Goal: Information Seeking & Learning: Learn about a topic

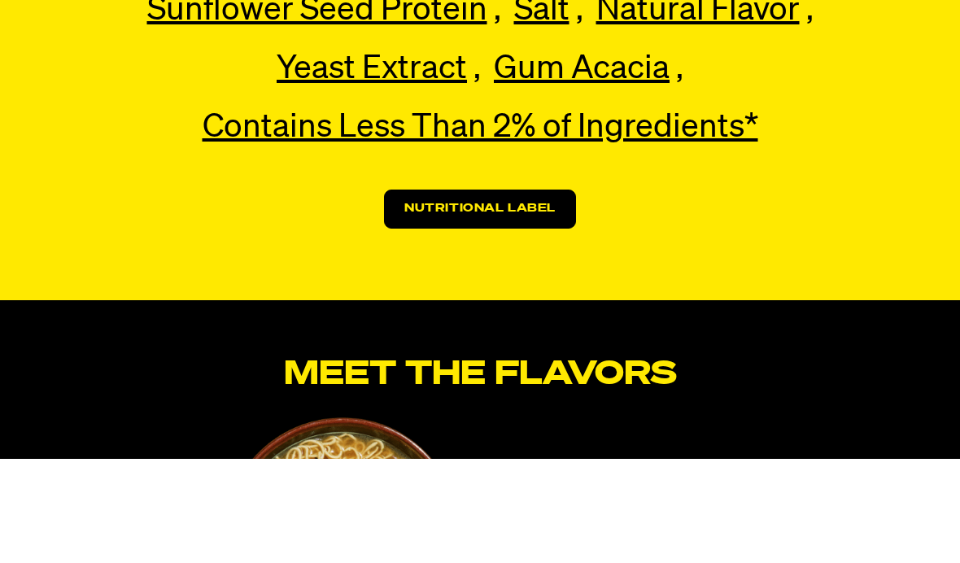
scroll to position [3727, 0]
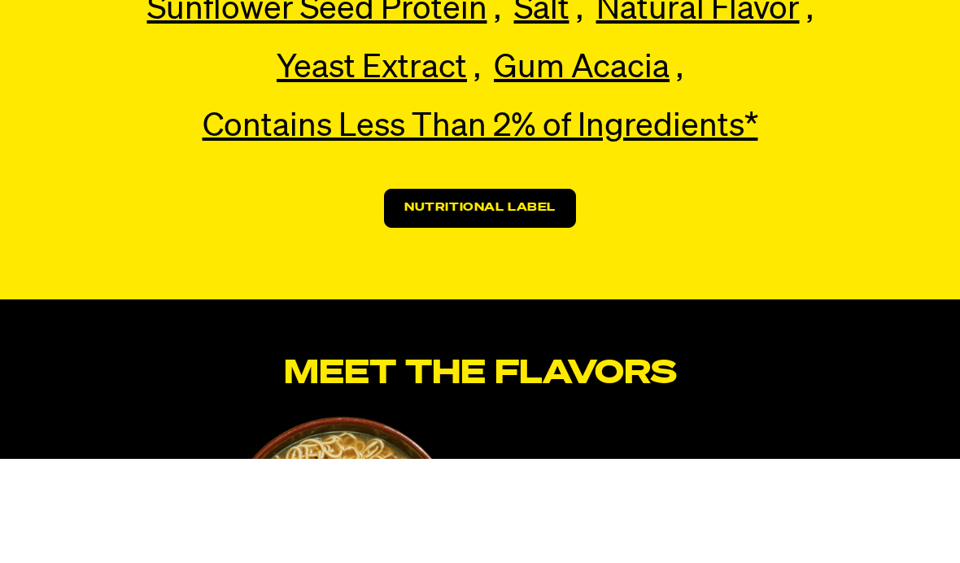
click at [555, 293] on link "Nutritional Label" at bounding box center [480, 312] width 192 height 39
click at [538, 293] on link "Nutritional Label" at bounding box center [480, 312] width 192 height 39
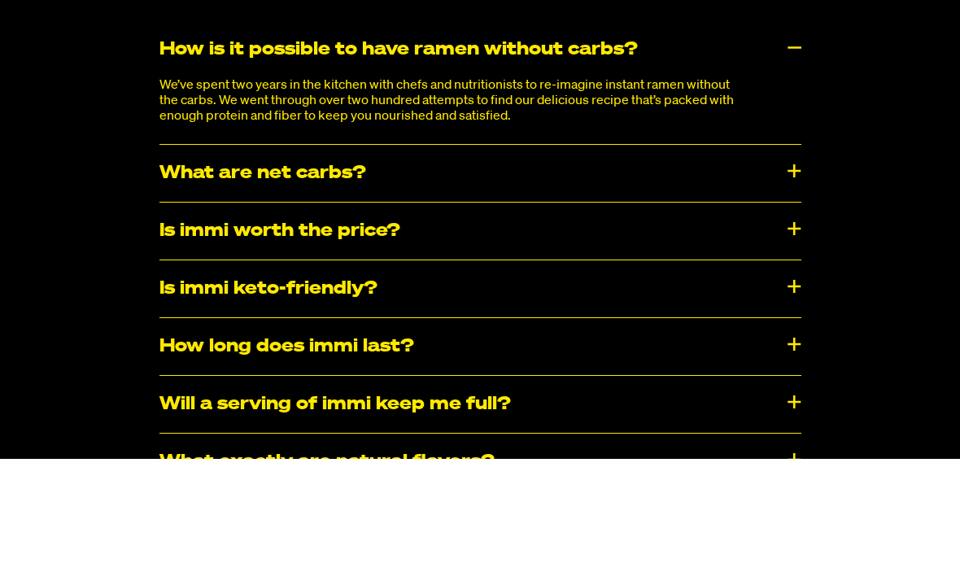
scroll to position [7966, 0]
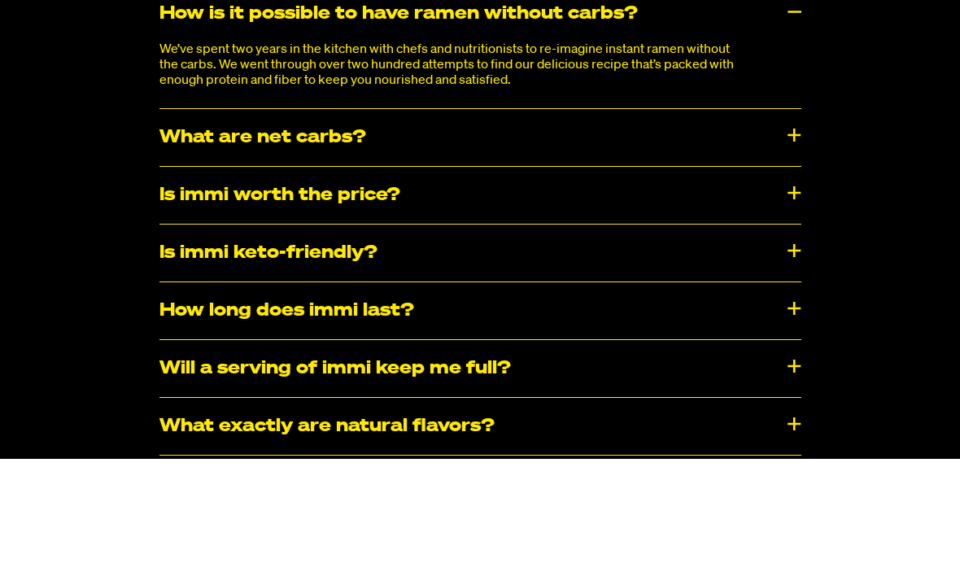
click at [754, 213] on div "What are net carbs?" at bounding box center [480, 241] width 642 height 57
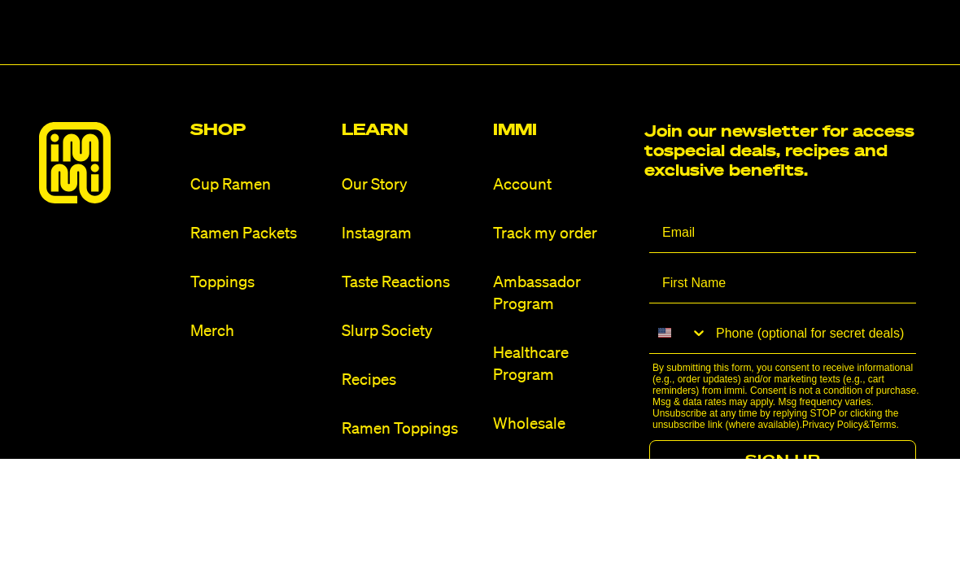
scroll to position [9137, 0]
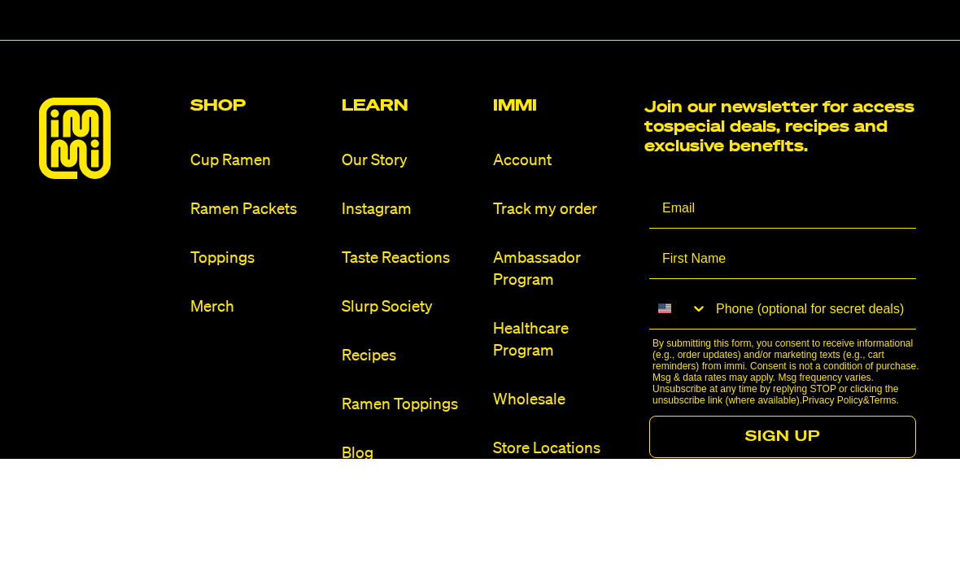
click at [573, 542] on link "Store Locations" at bounding box center [562, 553] width 138 height 22
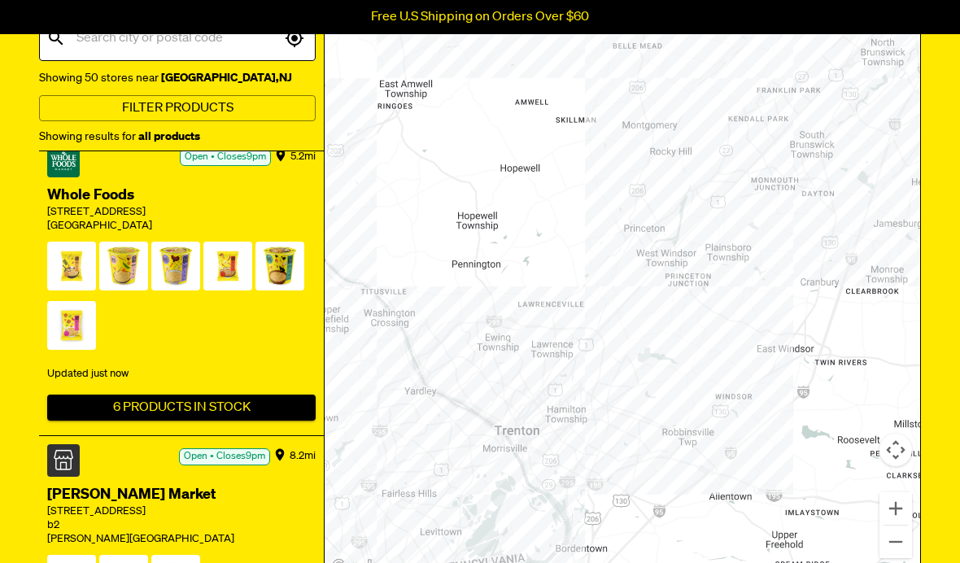
scroll to position [222, 0]
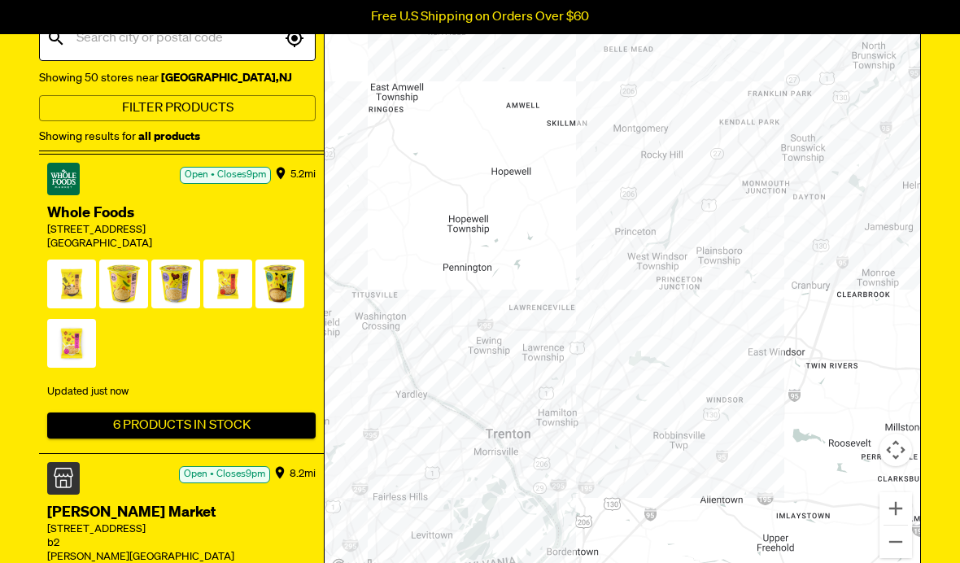
click at [193, 280] on span at bounding box center [175, 288] width 49 height 56
click at [63, 268] on span at bounding box center [71, 288] width 49 height 56
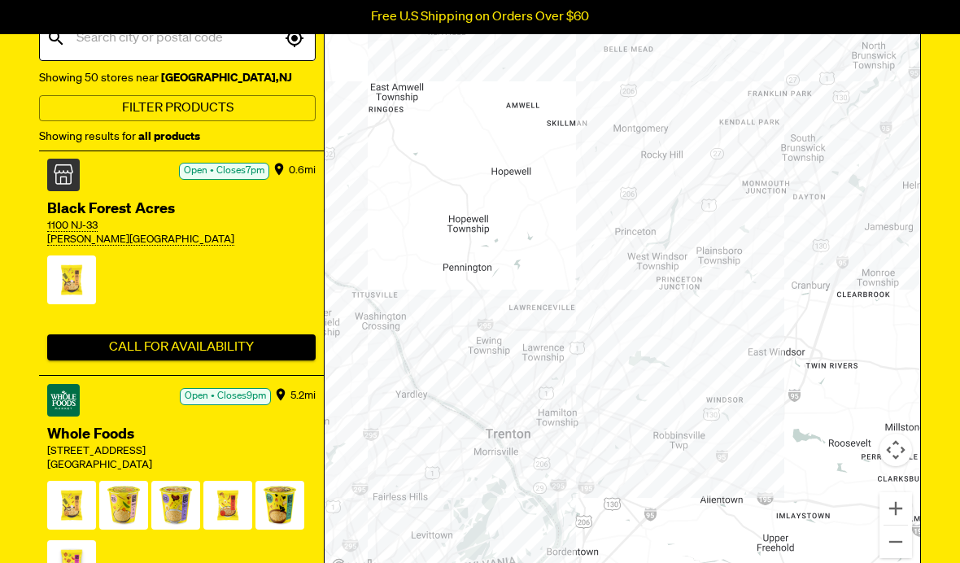
scroll to position [0, 0]
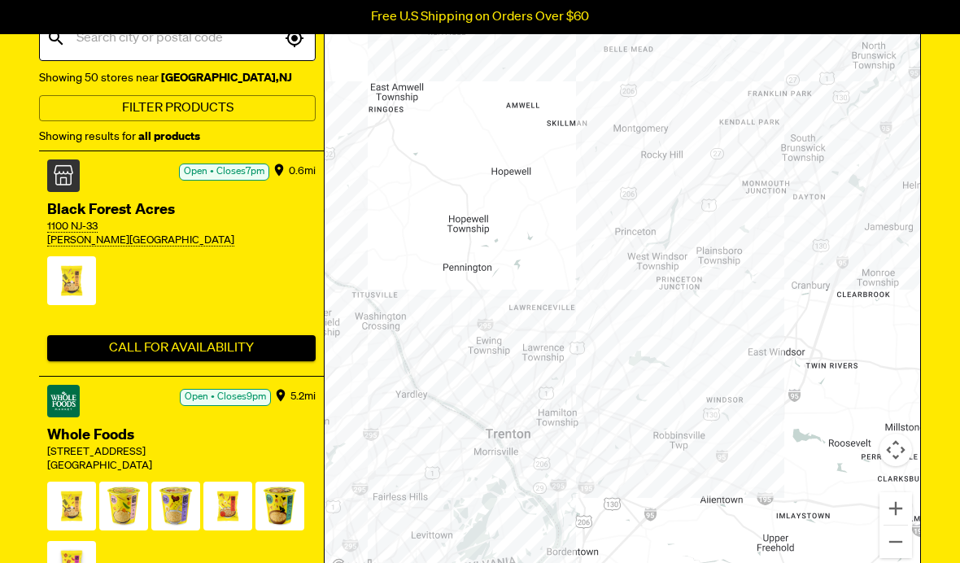
click at [92, 247] on div "Black Forest Acres 1100 NJ-33 Hamilton Township" at bounding box center [181, 224] width 268 height 64
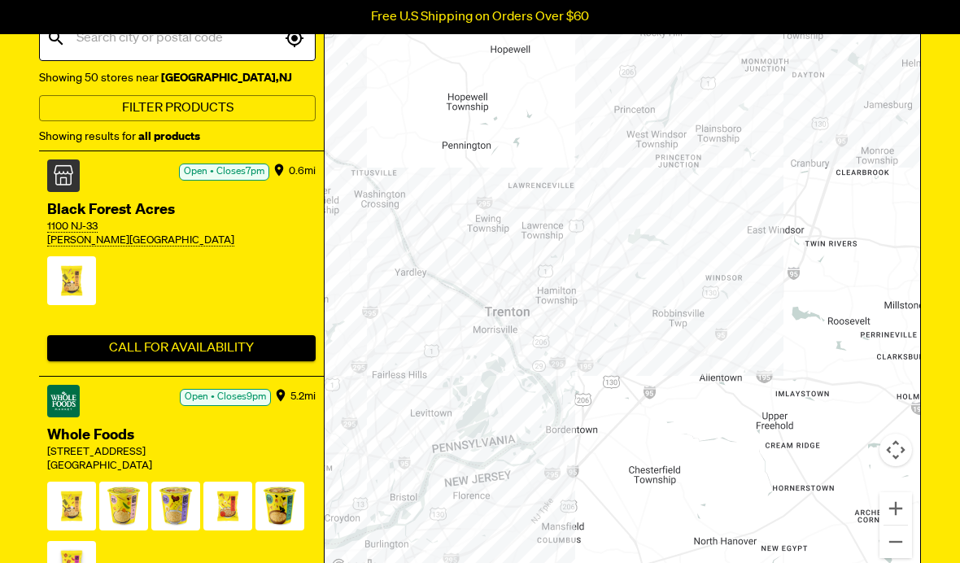
click at [71, 288] on span at bounding box center [71, 284] width 49 height 56
click at [217, 351] on button "Call For Availability" at bounding box center [181, 348] width 268 height 26
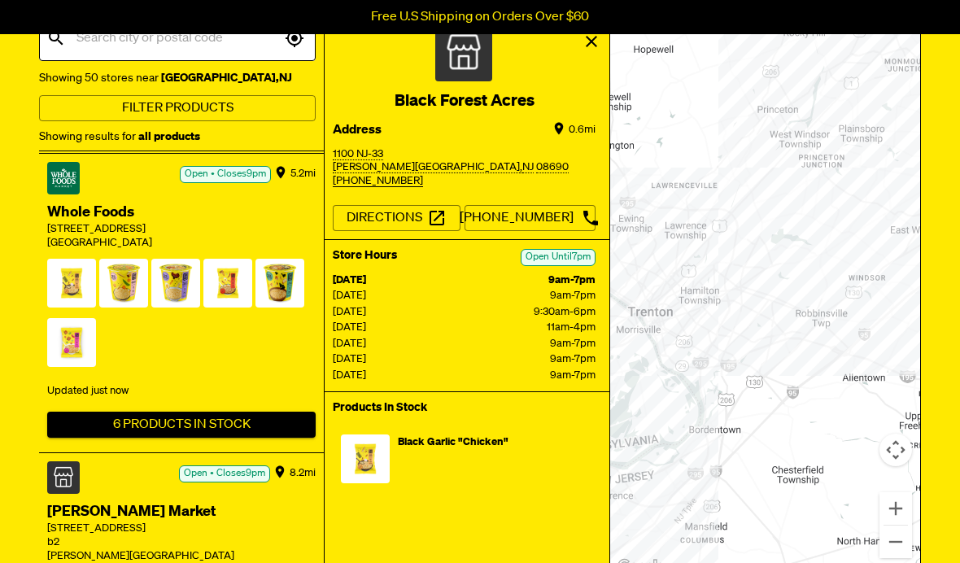
scroll to position [222, 0]
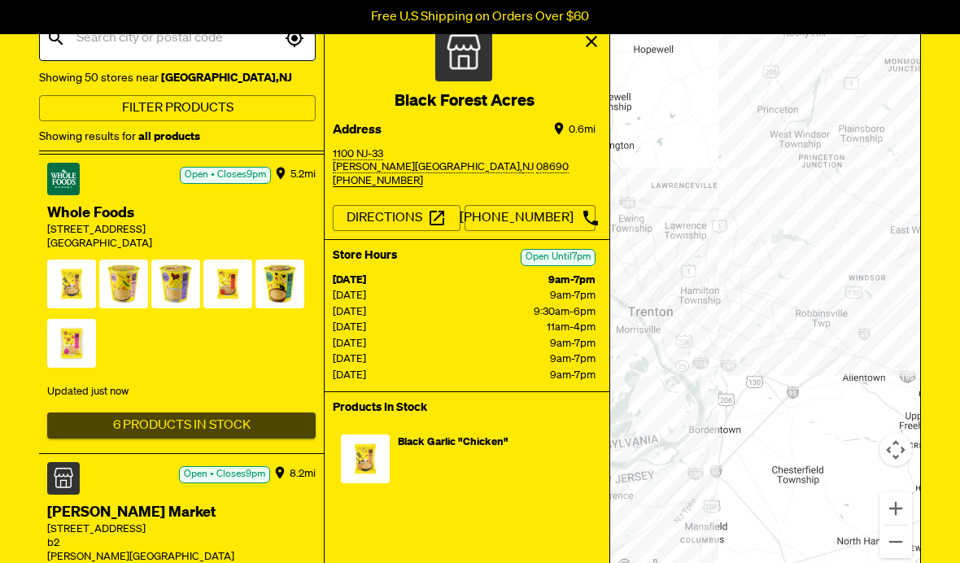
click at [208, 421] on button "6 Products In Stock" at bounding box center [181, 425] width 268 height 26
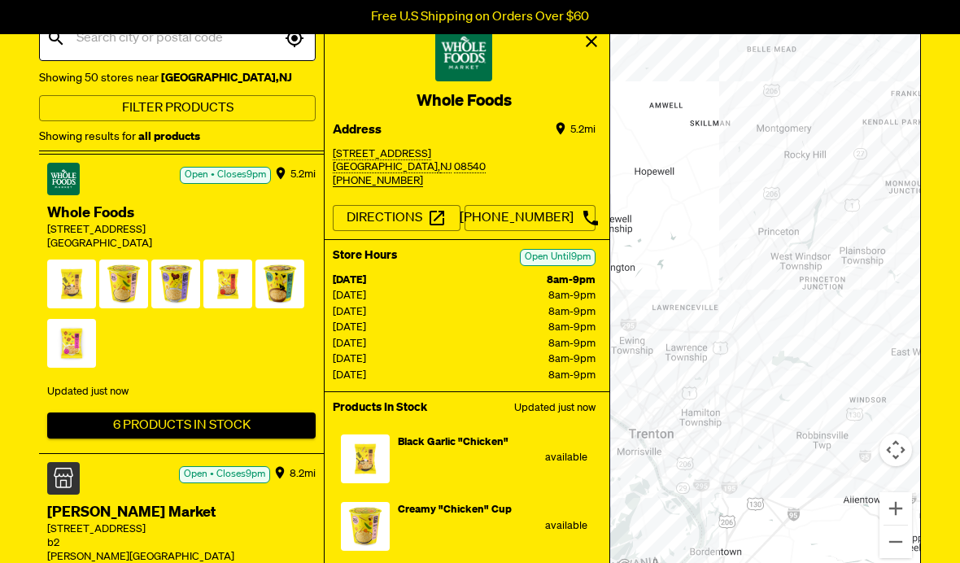
click at [66, 281] on span at bounding box center [71, 288] width 49 height 56
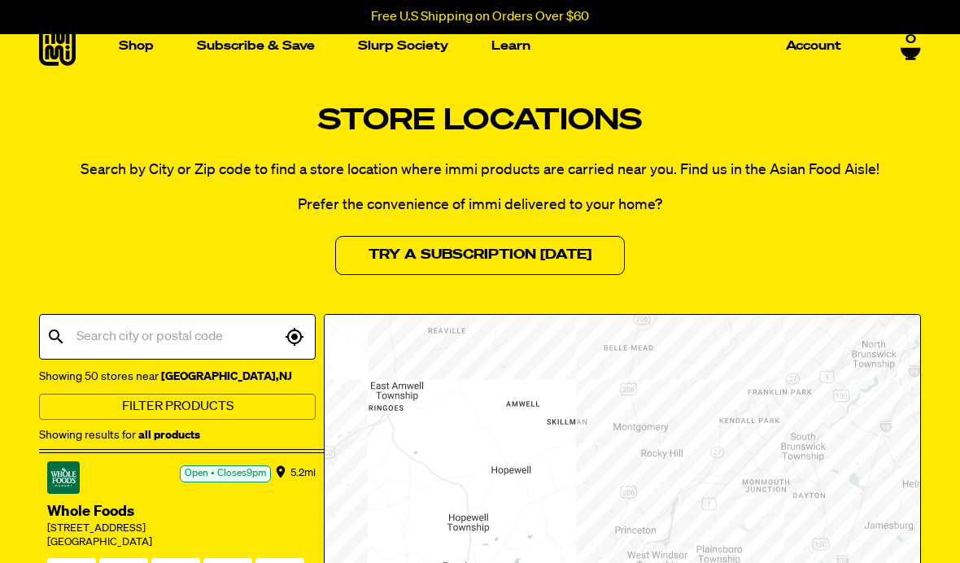
scroll to position [0, 0]
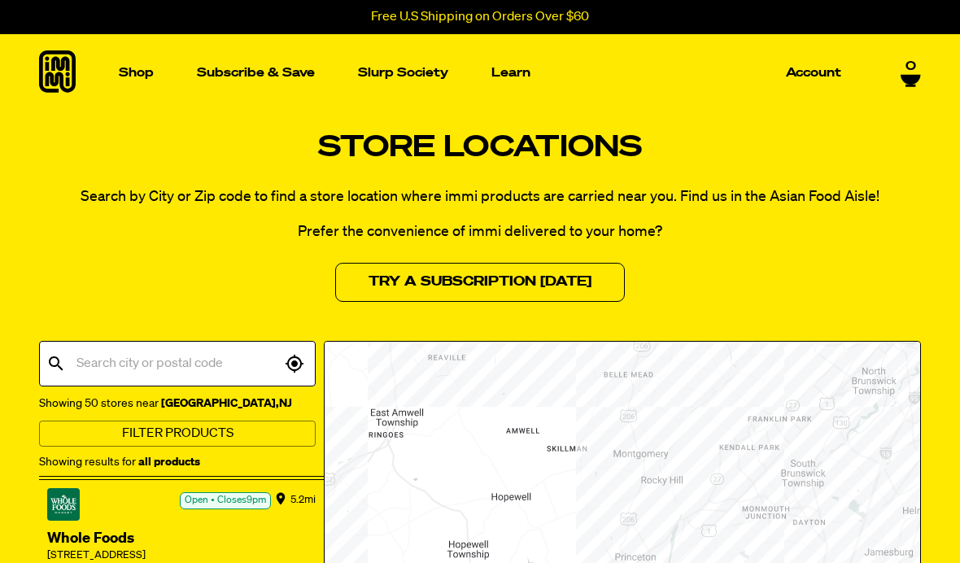
click at [364, 235] on img "Main navigation" at bounding box center [361, 234] width 185 height 185
click at [130, 252] on img "Main navigation" at bounding box center [123, 234] width 185 height 185
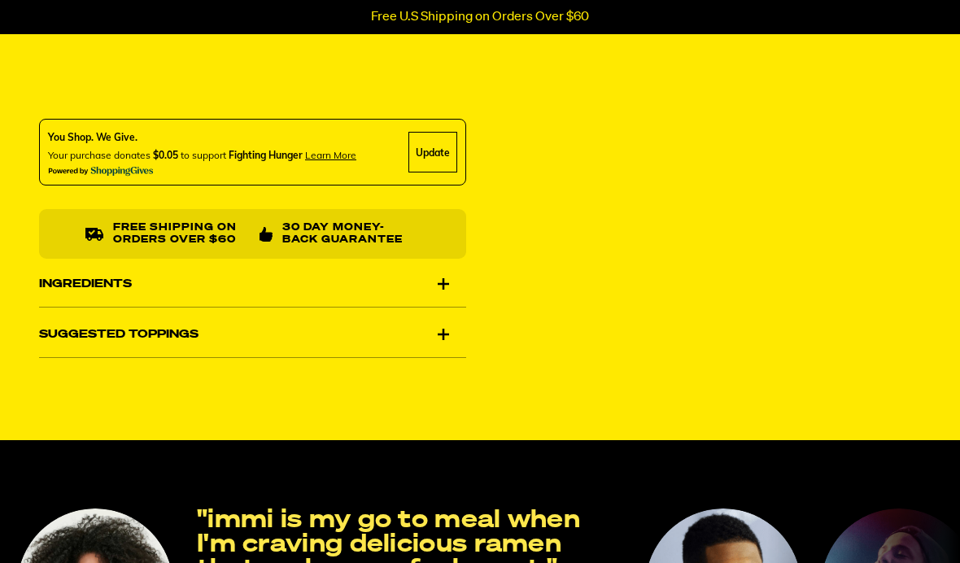
scroll to position [708, 0]
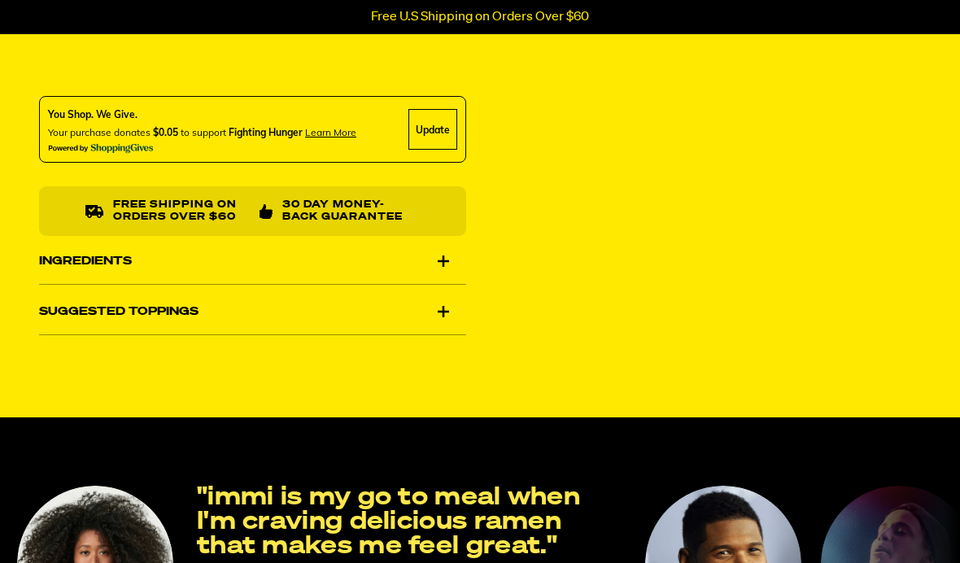
click at [447, 266] on div "Ingredients" at bounding box center [252, 261] width 427 height 46
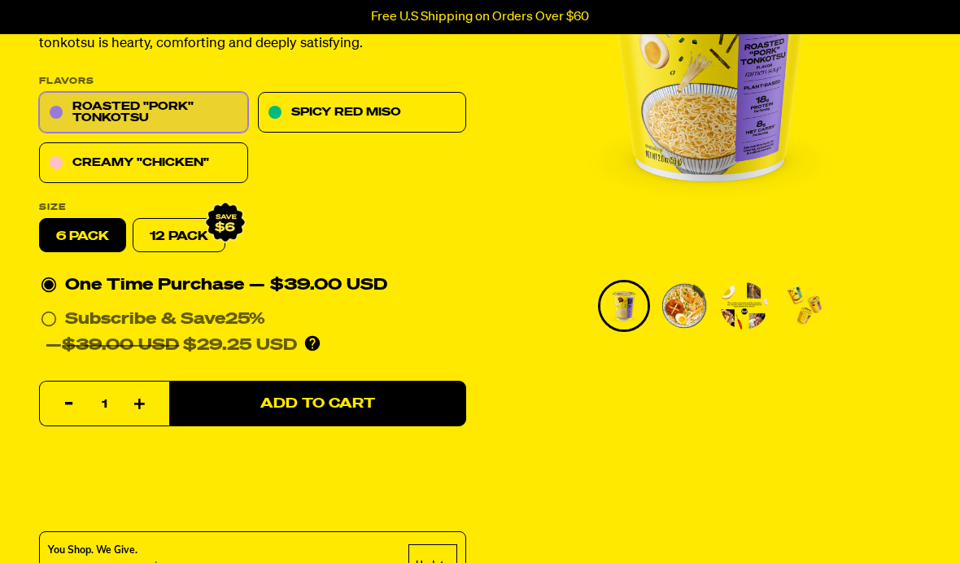
scroll to position [272, 0]
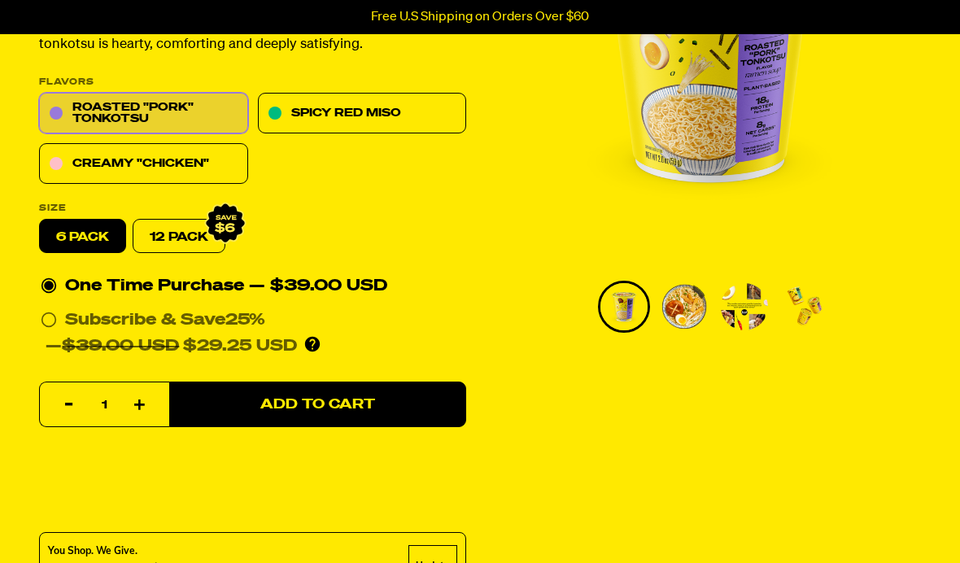
click at [180, 159] on link "Creamy "Chicken"" at bounding box center [143, 164] width 209 height 41
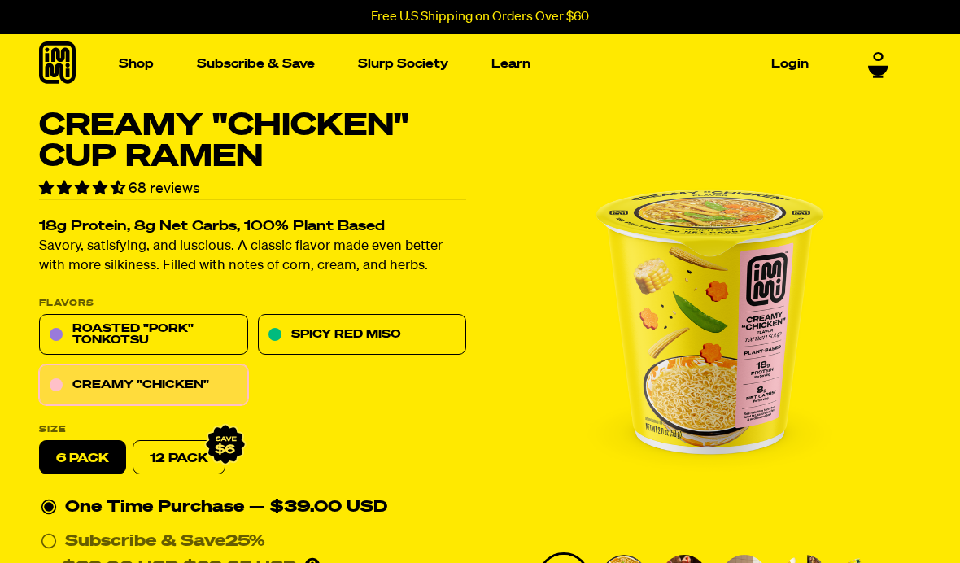
click at [404, 334] on link "Spicy Red Miso" at bounding box center [362, 335] width 209 height 41
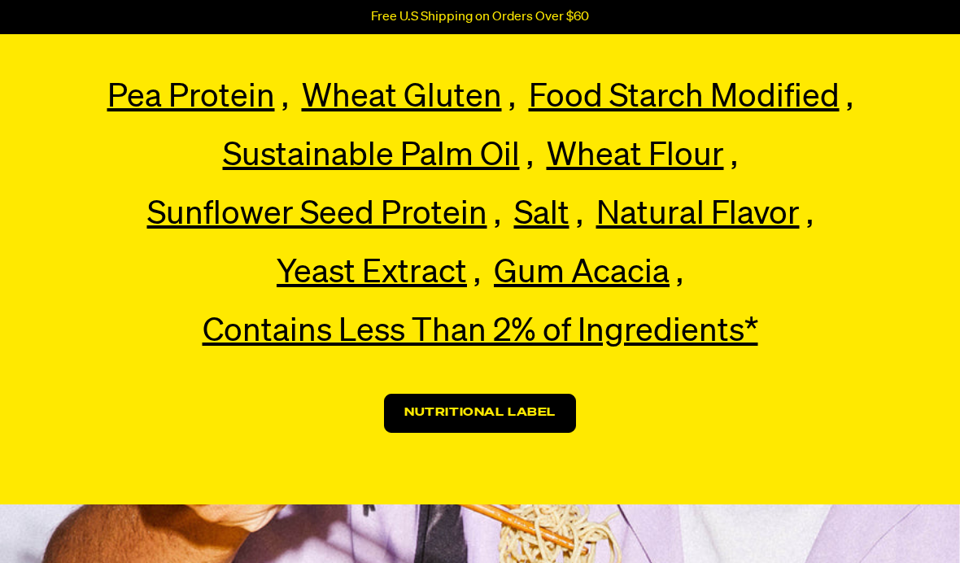
scroll to position [3869, 0]
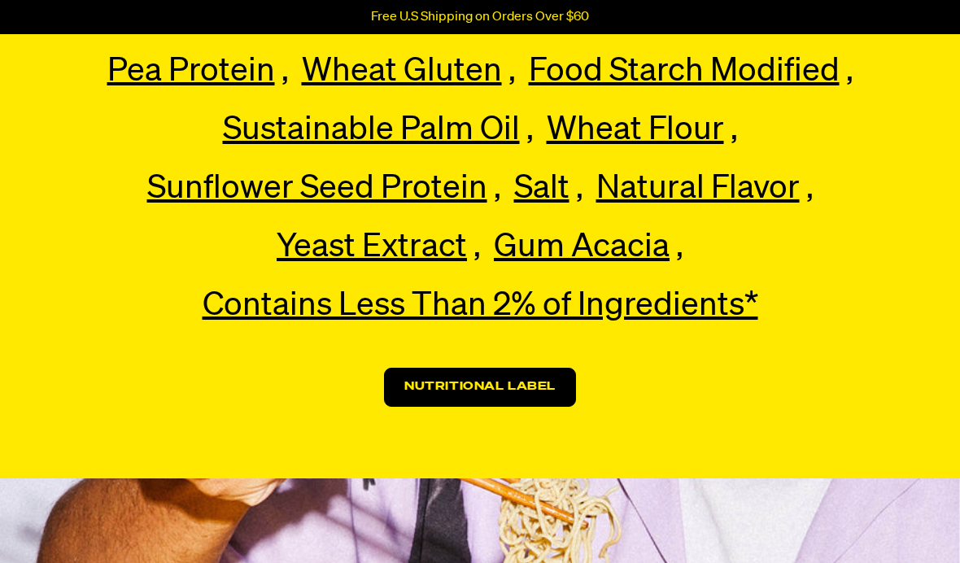
click at [523, 380] on link "Nutritional Label" at bounding box center [480, 387] width 192 height 39
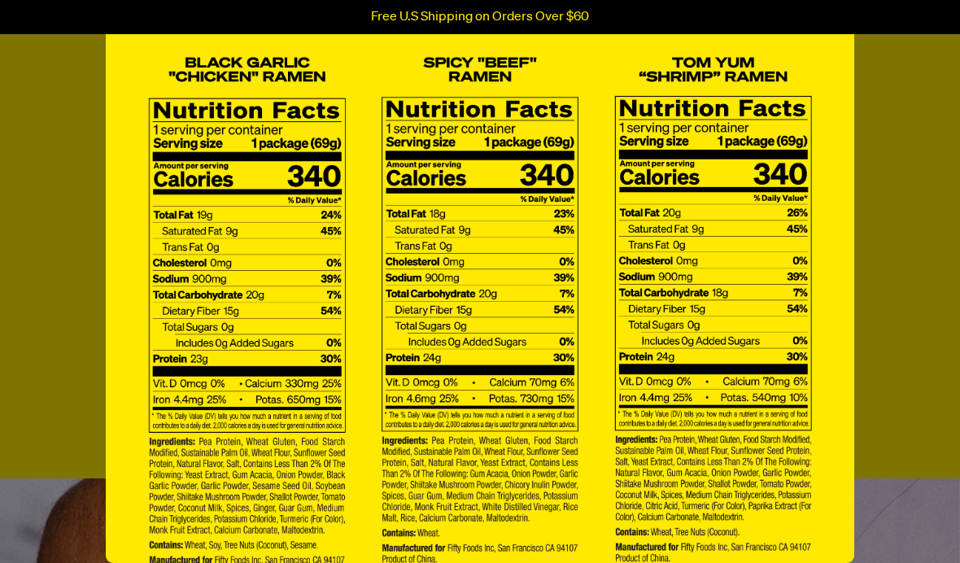
click at [761, 266] on img at bounding box center [480, 302] width 716 height 573
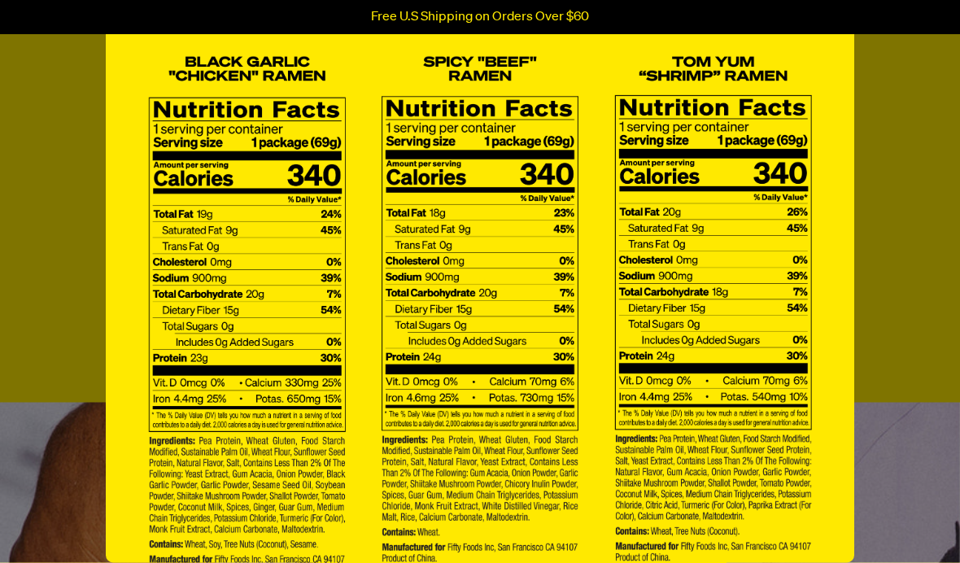
scroll to position [3946, 0]
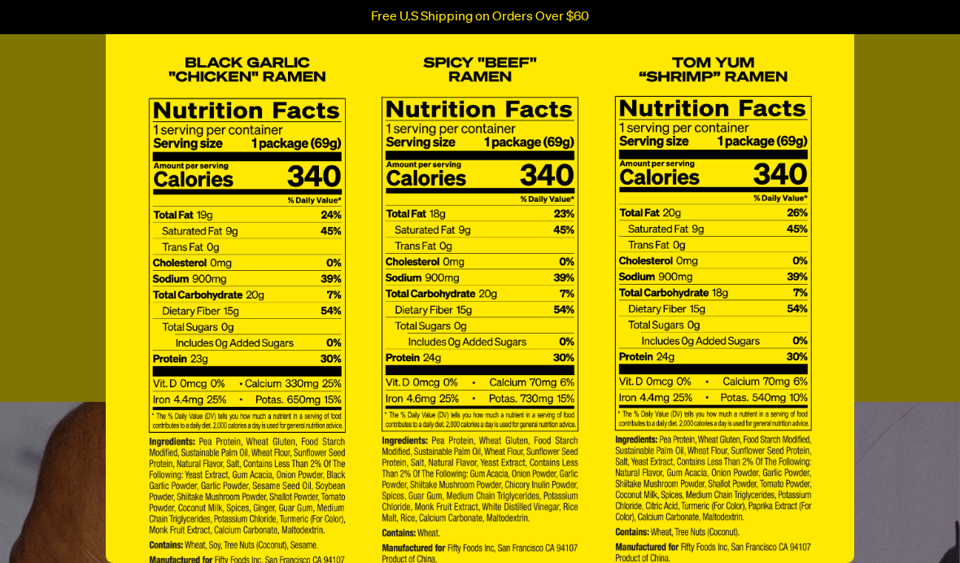
click at [932, 233] on div "×" at bounding box center [480, 281] width 960 height 563
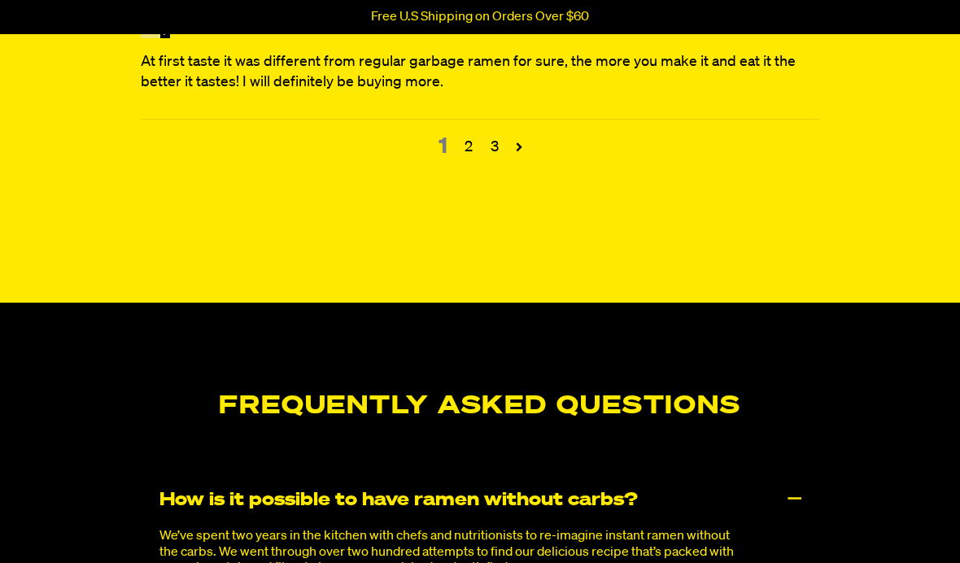
scroll to position [6904, 0]
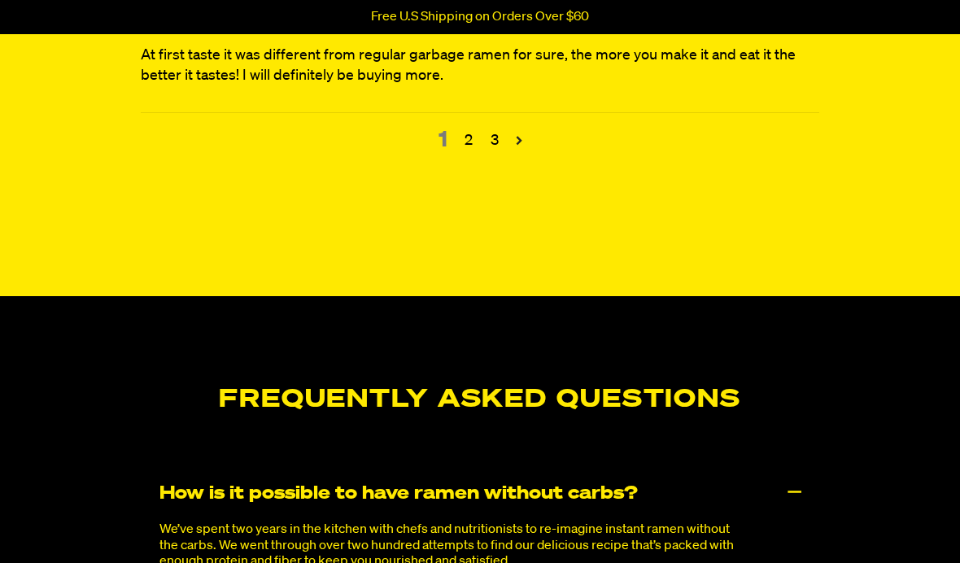
click at [518, 151] on link "Page 2" at bounding box center [519, 140] width 23 height 23
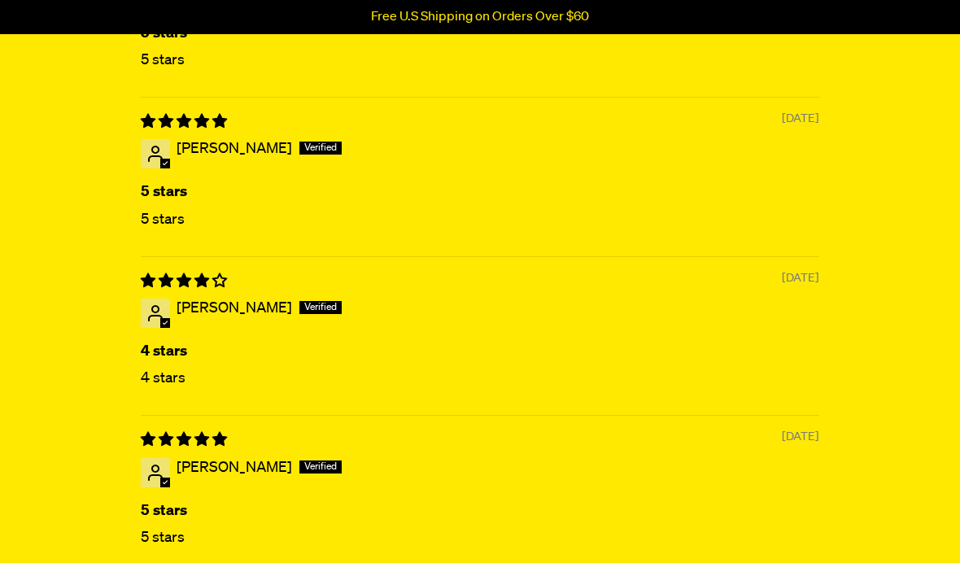
scroll to position [6377, 0]
